Goal: Navigation & Orientation: Find specific page/section

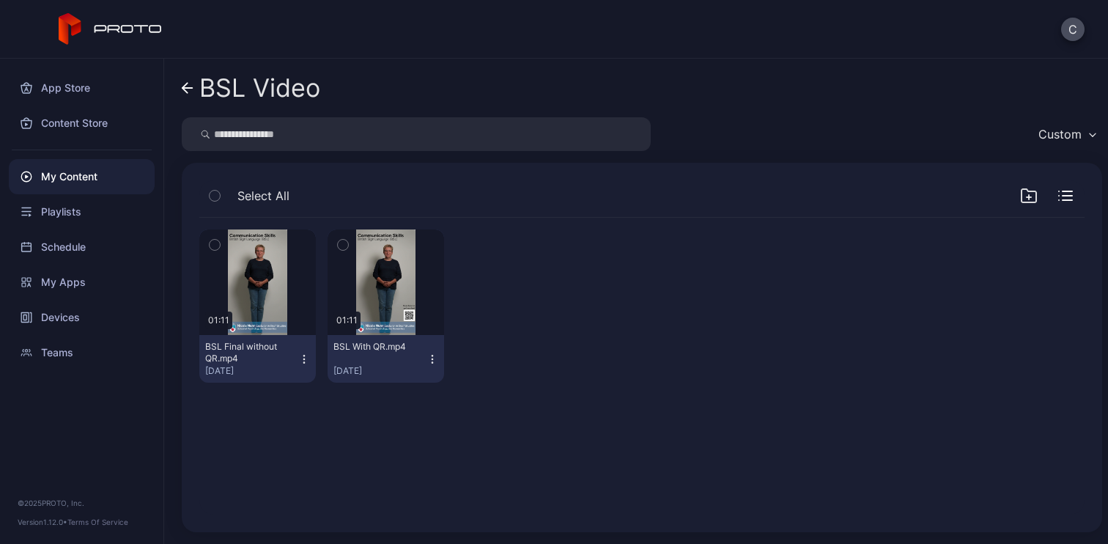
click at [191, 86] on icon at bounding box center [188, 88] width 12 height 12
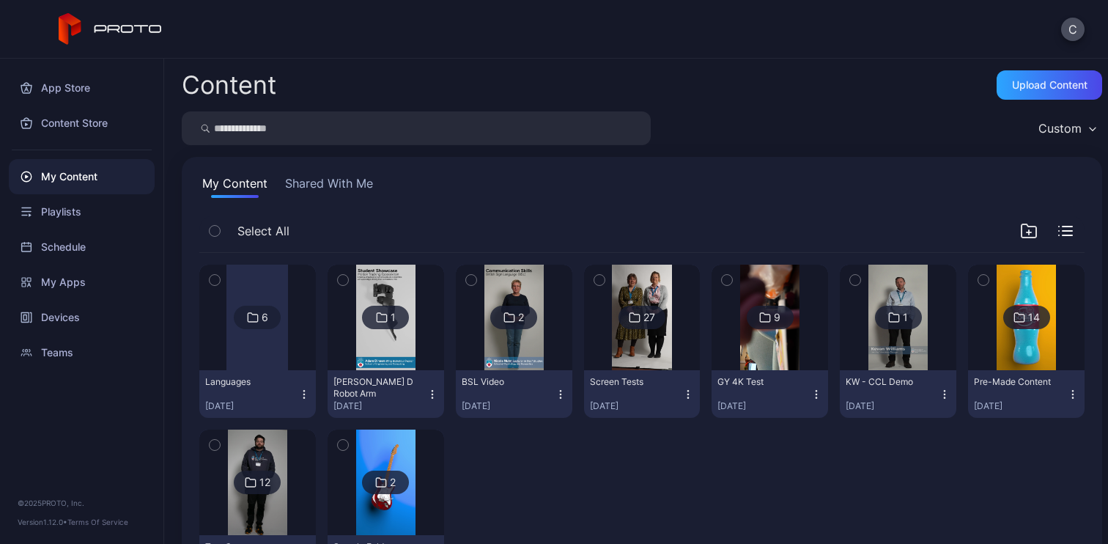
click at [223, 334] on div at bounding box center [258, 318] width 106 height 106
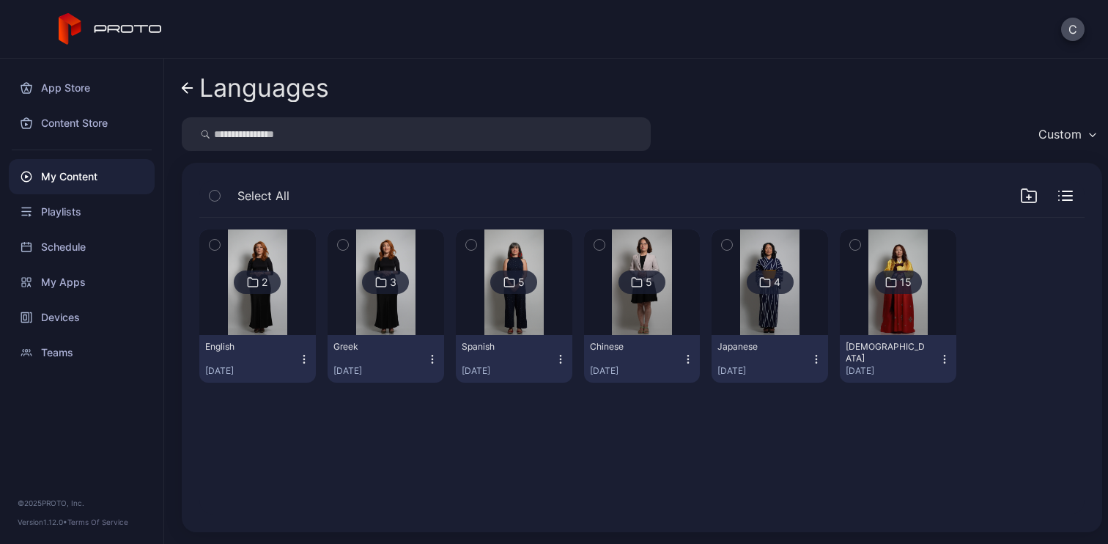
click at [755, 309] on img at bounding box center [769, 282] width 59 height 106
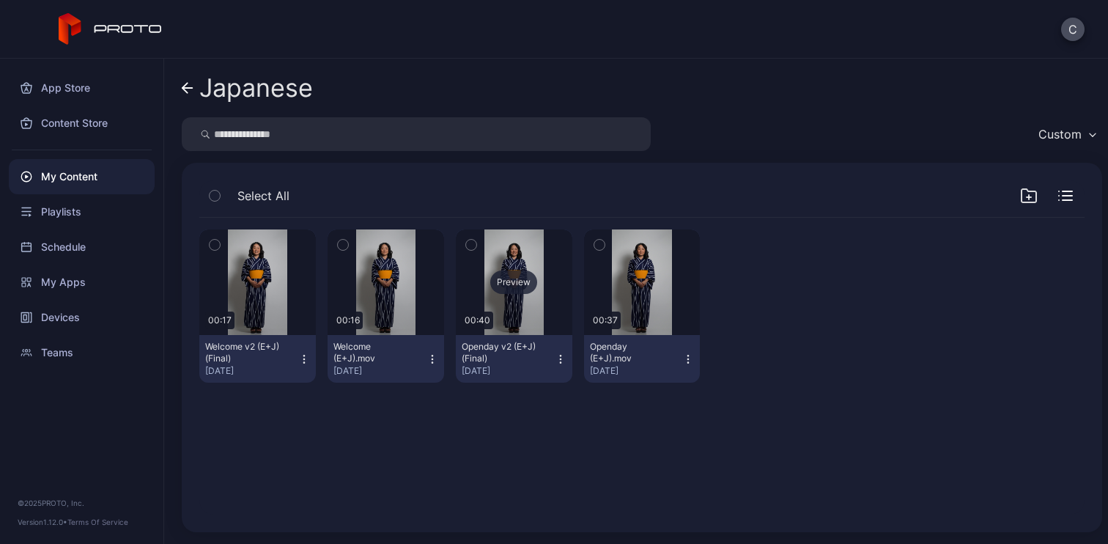
click at [512, 287] on div "Preview" at bounding box center [513, 281] width 47 height 23
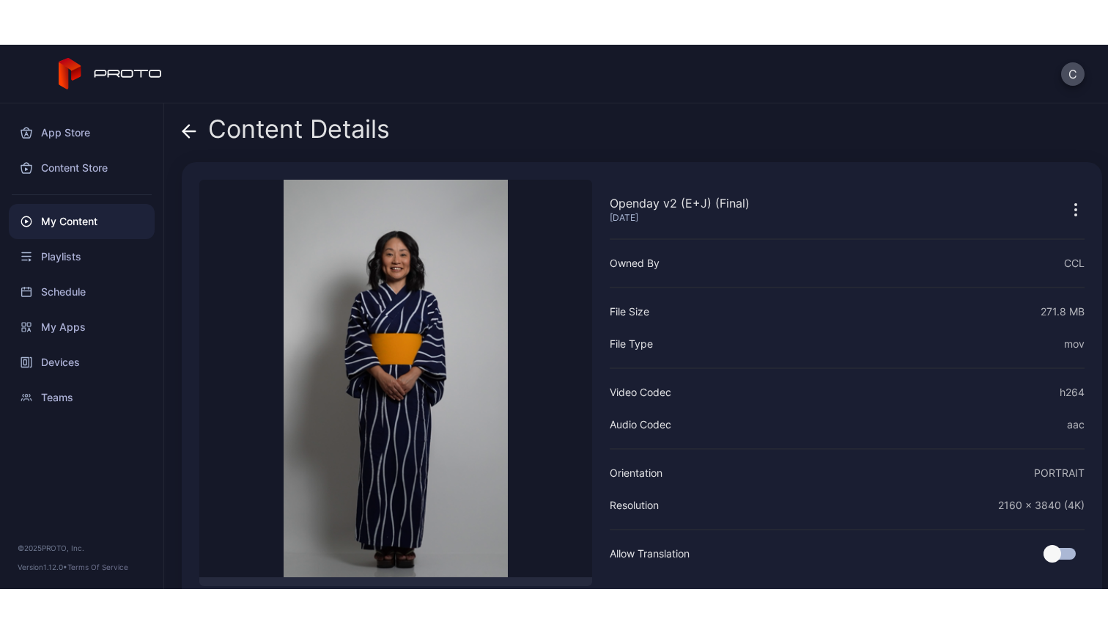
scroll to position [62, 0]
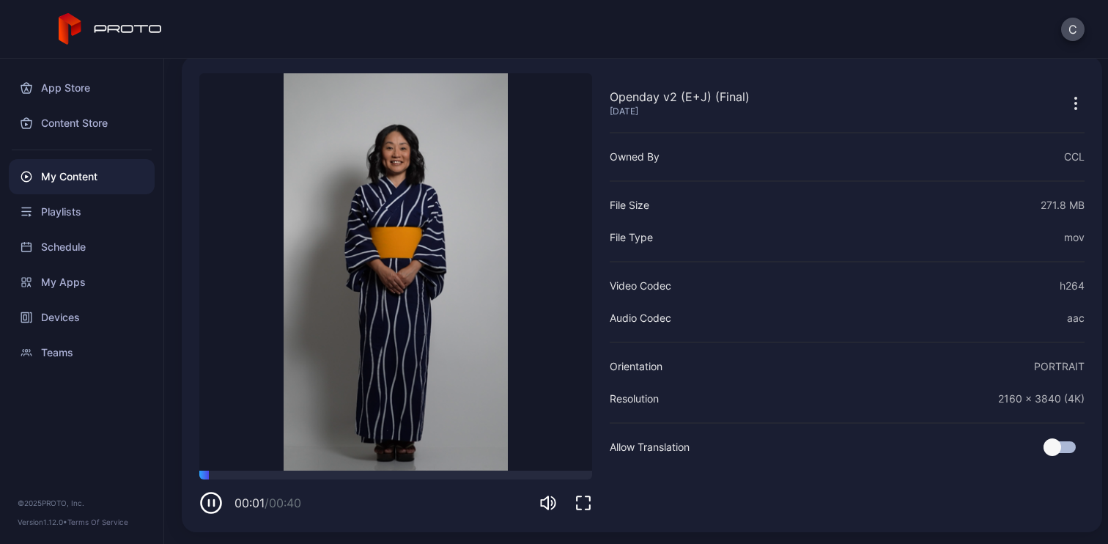
click at [578, 504] on icon "button" at bounding box center [584, 503] width 18 height 18
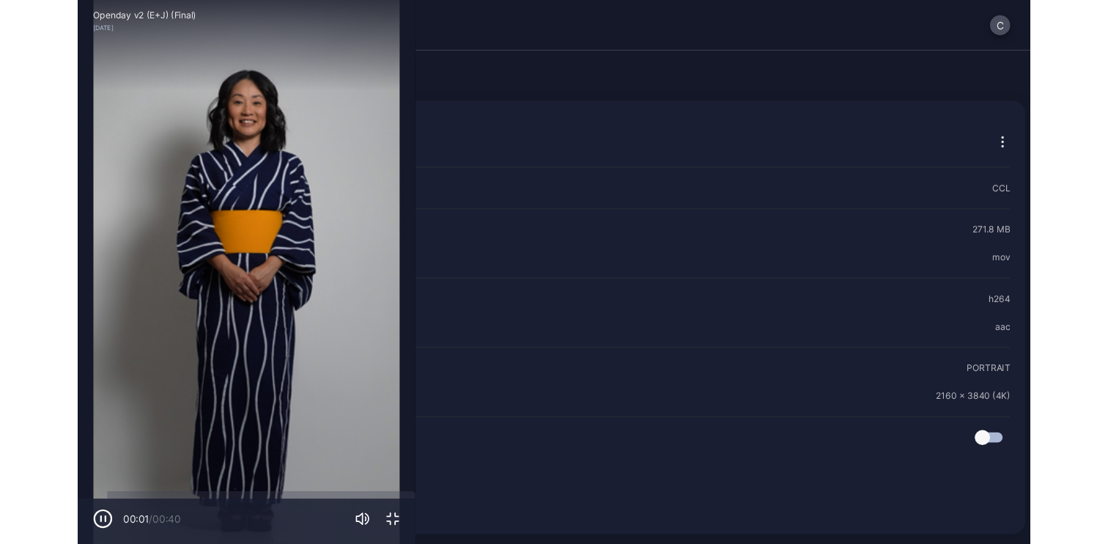
scroll to position [0, 0]
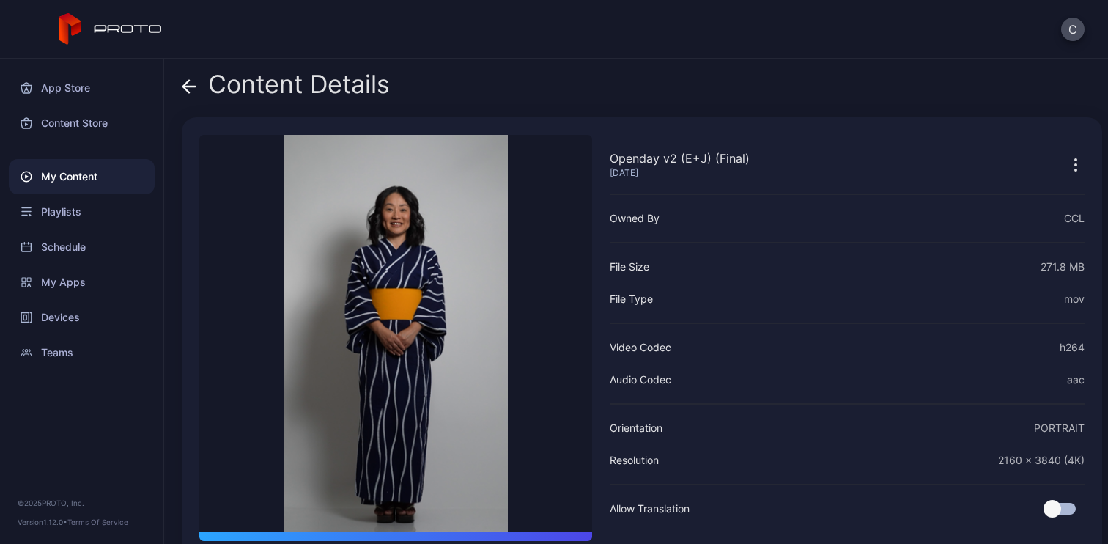
click at [317, 78] on div "Content Details" at bounding box center [286, 87] width 208 height 35
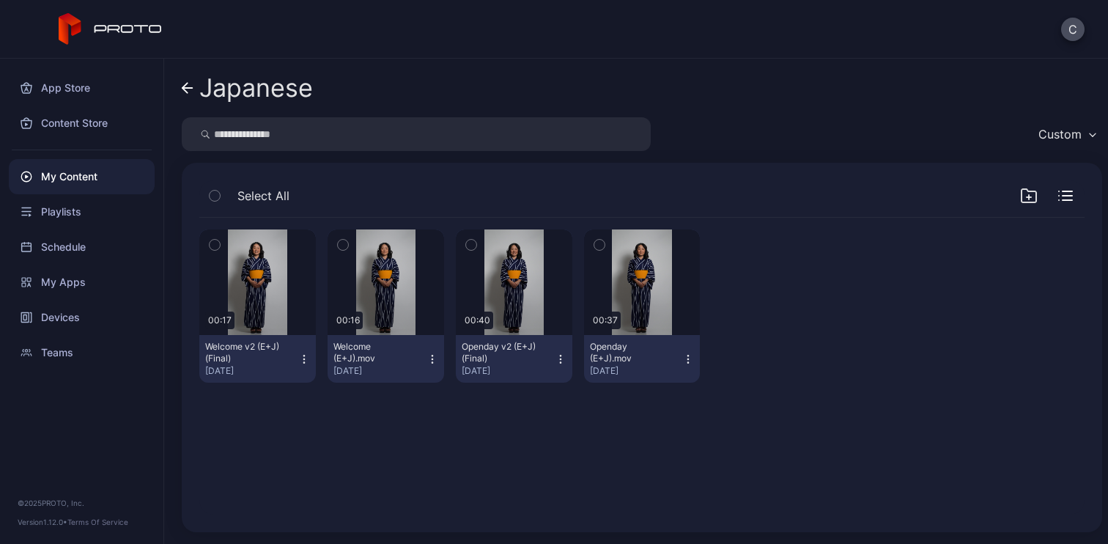
click at [214, 77] on div "Japanese" at bounding box center [256, 88] width 114 height 28
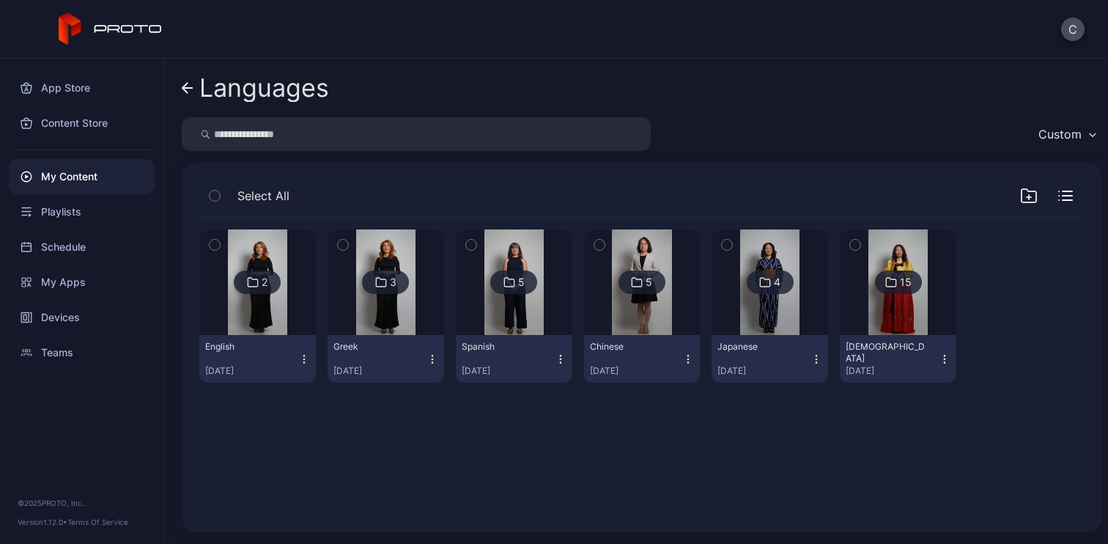
click at [892, 326] on img at bounding box center [898, 282] width 59 height 106
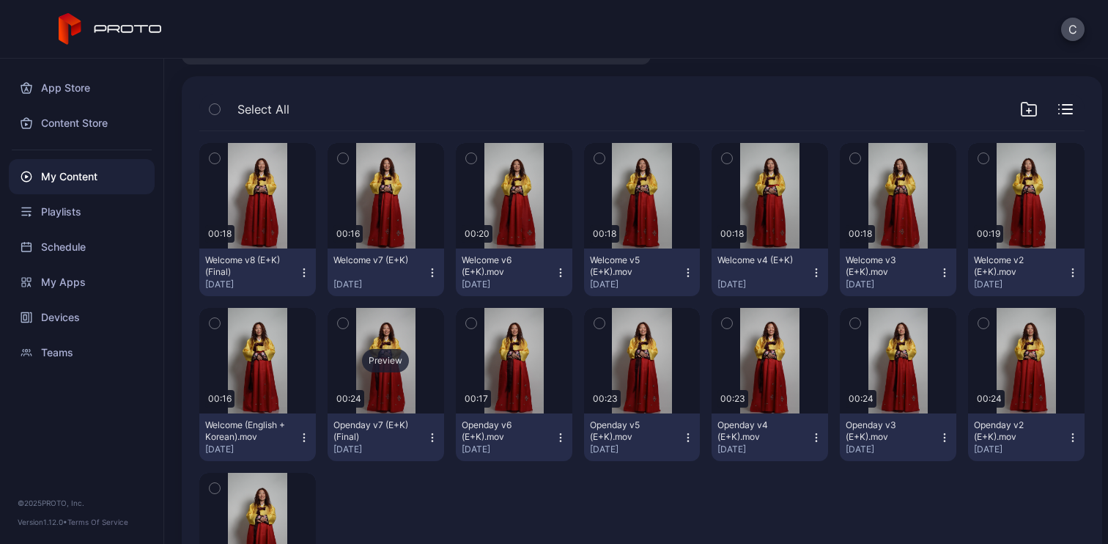
scroll to position [100, 0]
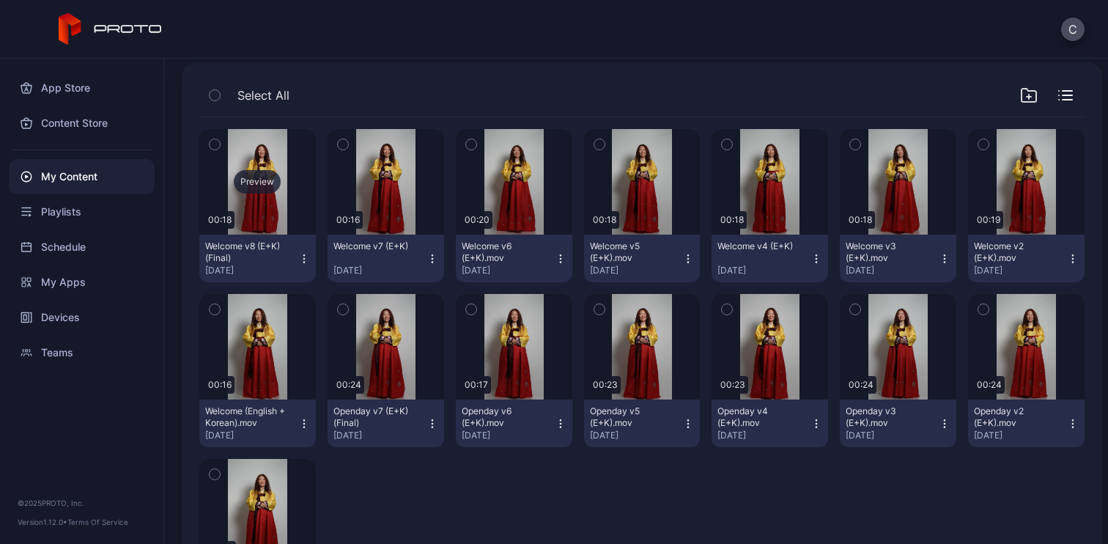
click at [259, 176] on div "Preview" at bounding box center [257, 181] width 47 height 23
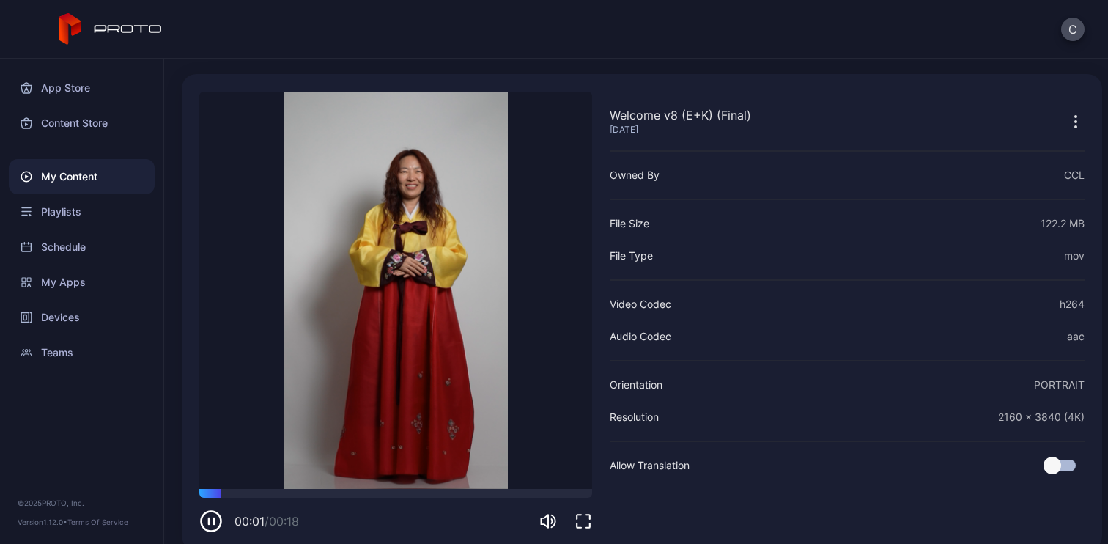
scroll to position [62, 0]
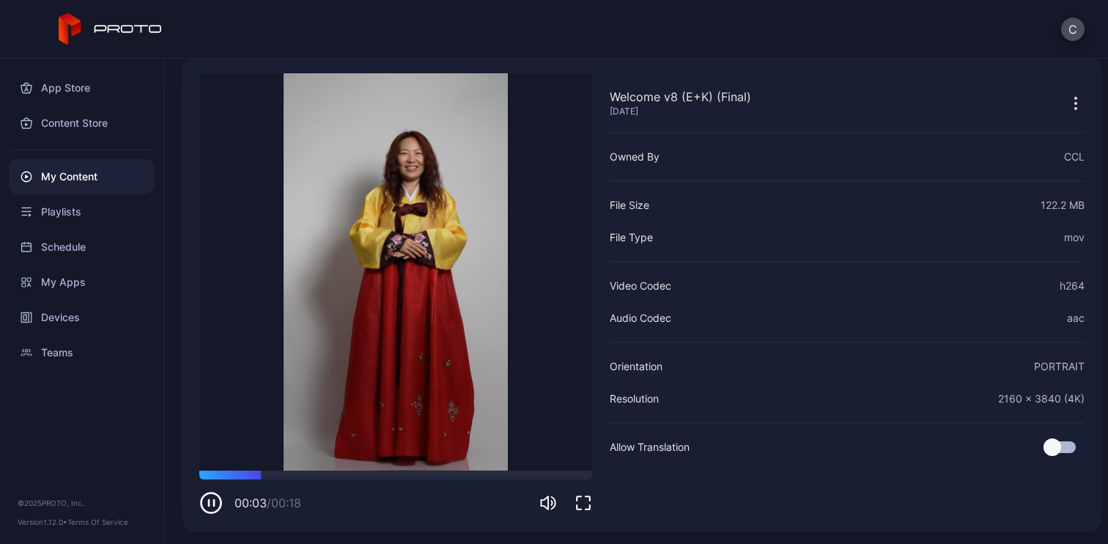
click at [587, 507] on icon "button" at bounding box center [584, 503] width 18 height 18
